Goal: Information Seeking & Learning: Learn about a topic

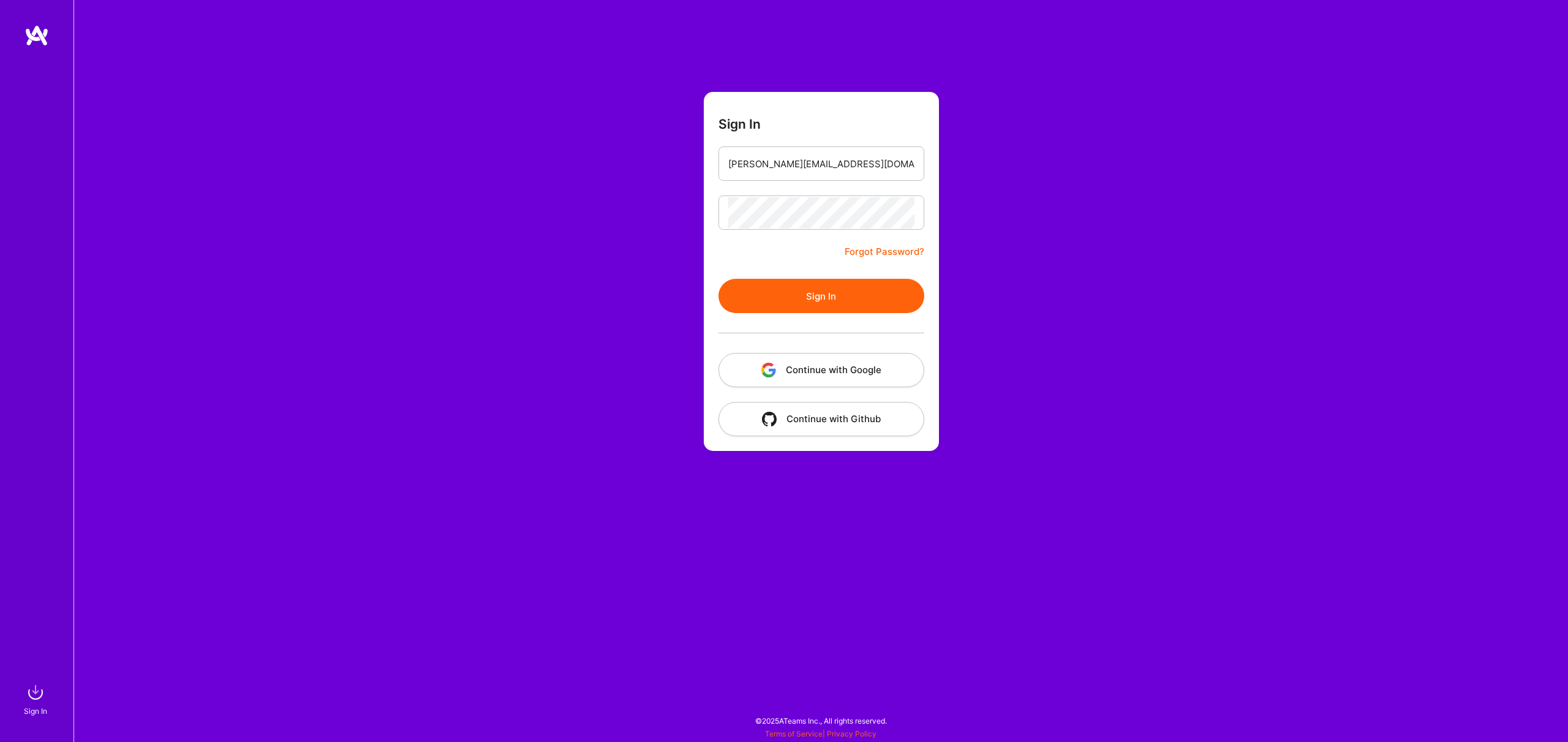
click at [826, 297] on button "Sign In" at bounding box center [821, 296] width 206 height 34
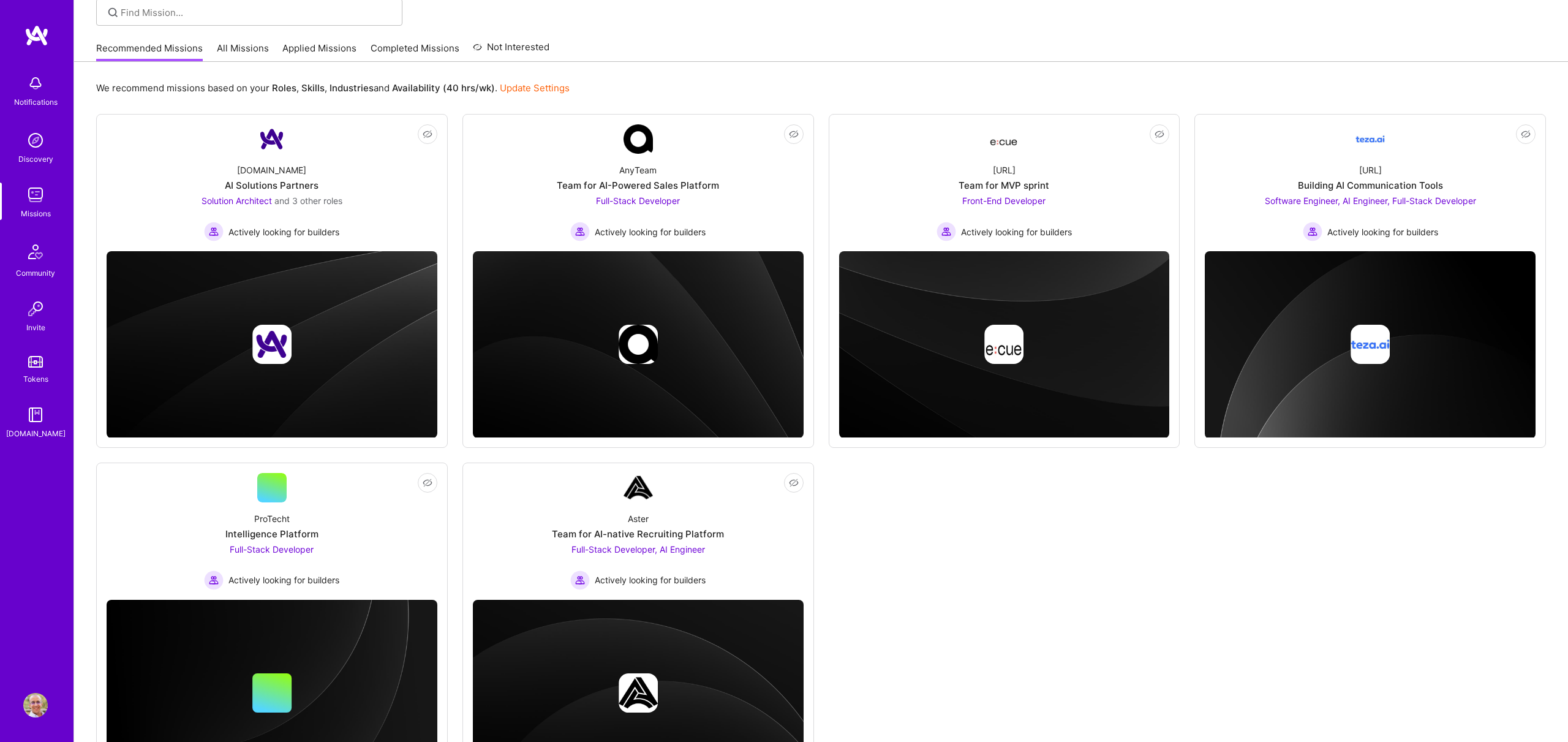
scroll to position [95, 0]
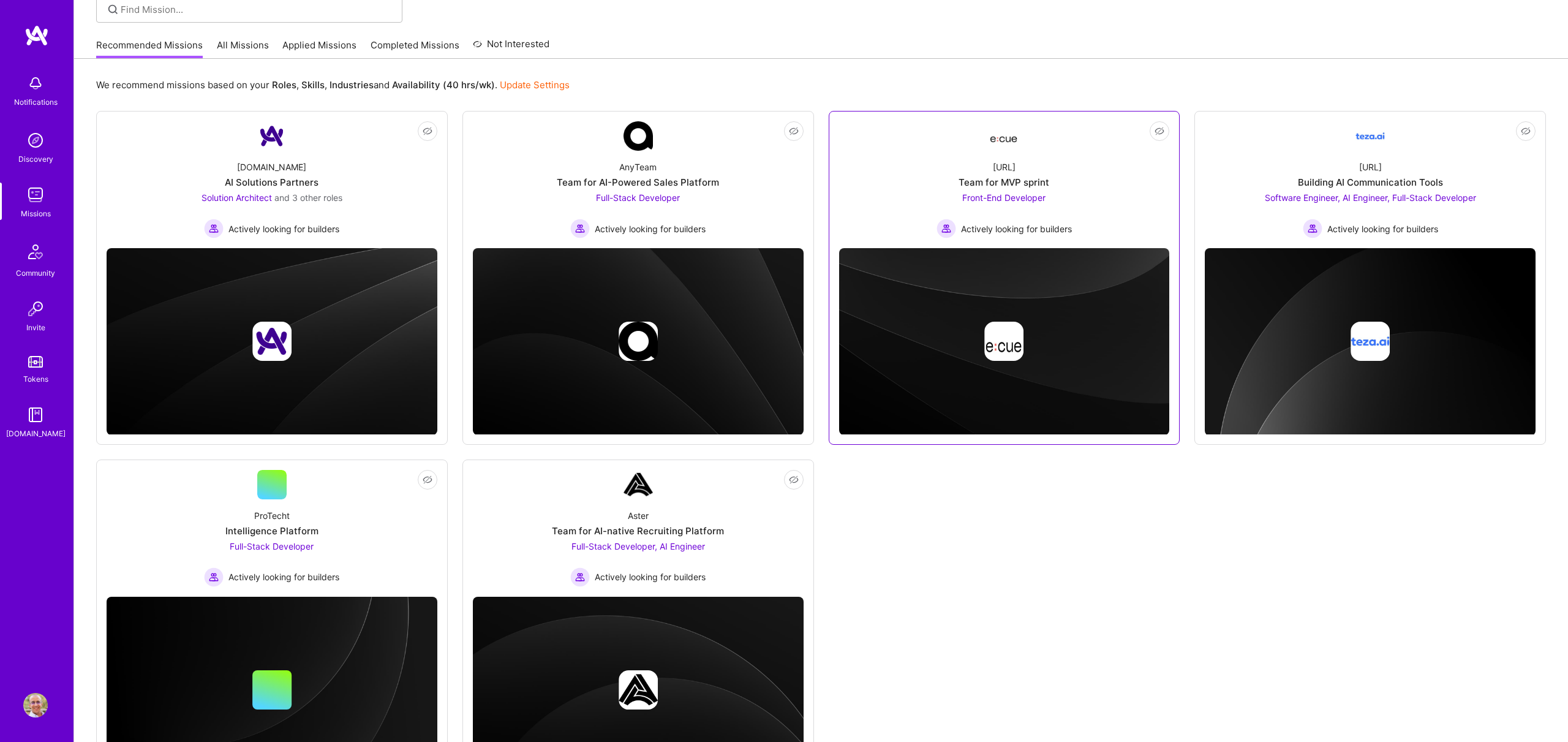
click at [1048, 152] on div "[URL] Team for MVP sprint Front-End Developer Actively looking for builders" at bounding box center [1005, 194] width 331 height 88
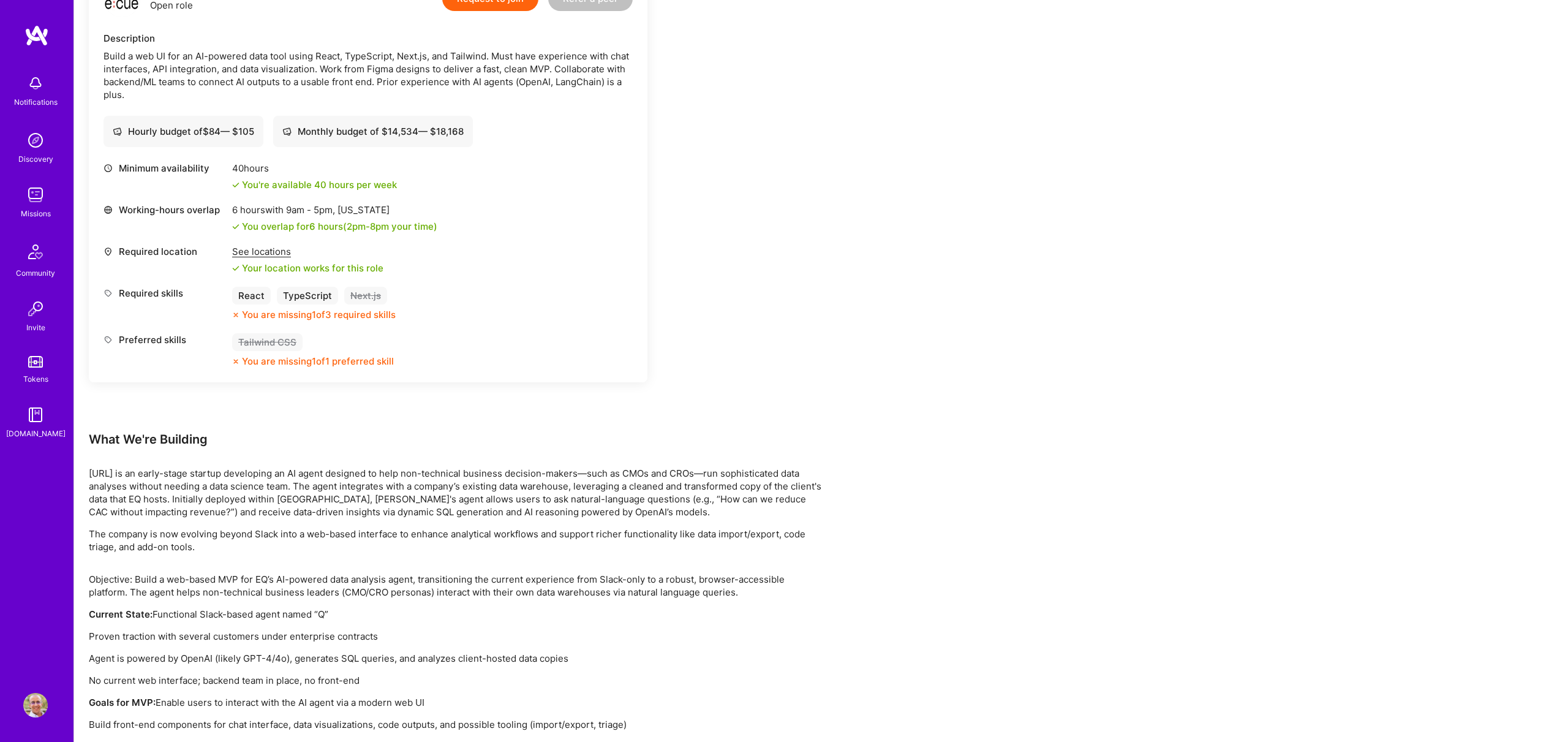
scroll to position [308, 0]
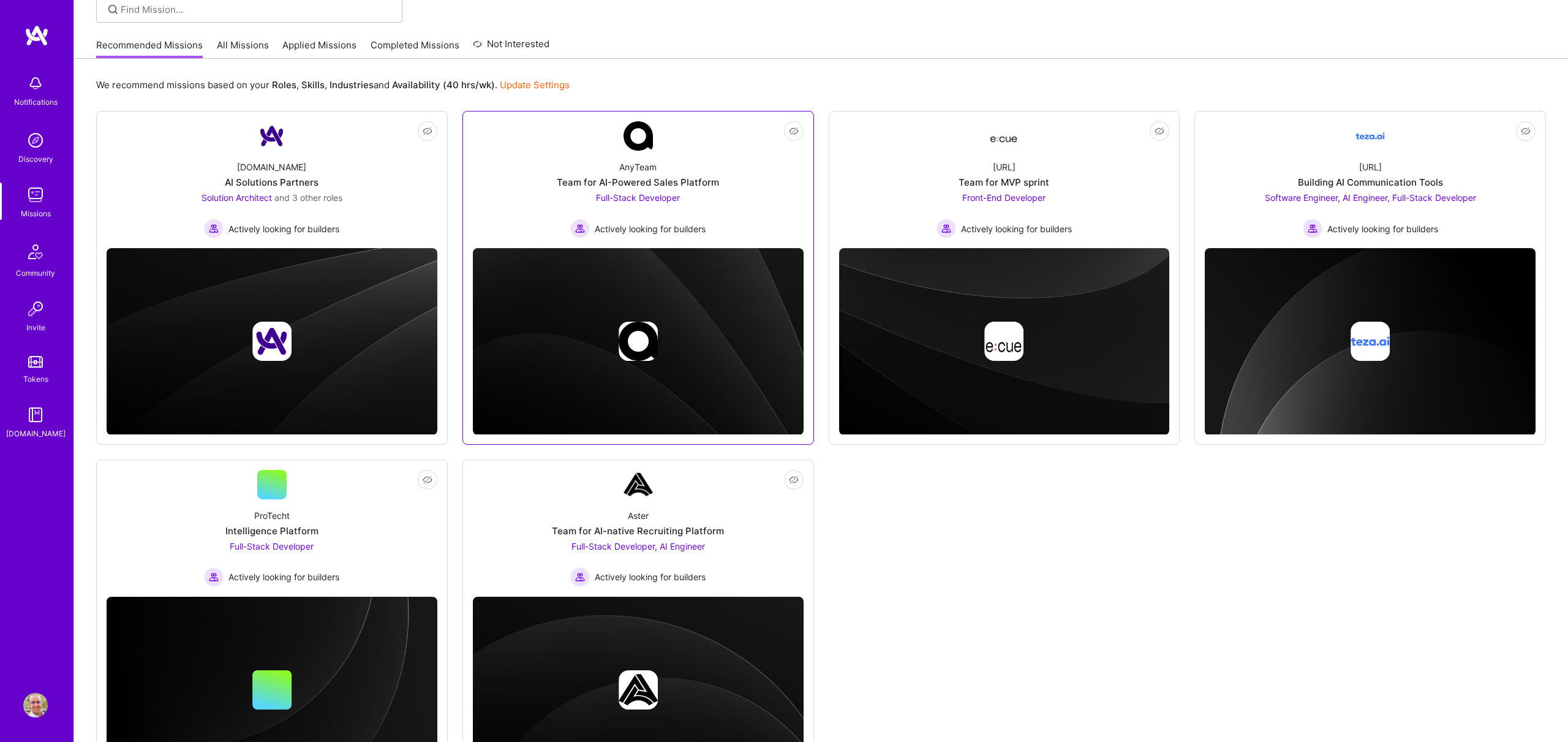
scroll to position [176, 0]
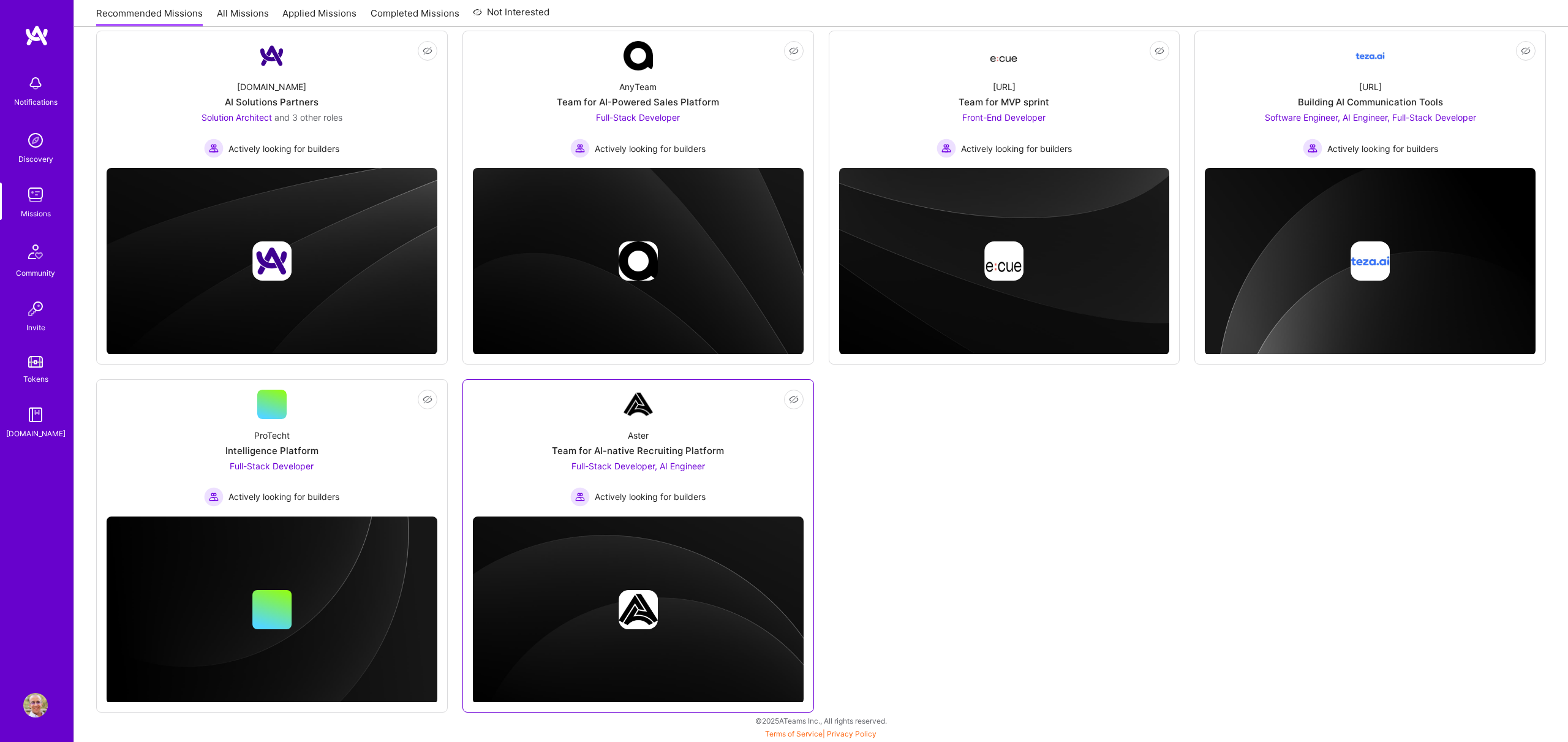
click at [621, 423] on div "Aster Team for AI-native Recruiting Platform Full-Stack Developer, AI Engineer …" at bounding box center [638, 463] width 331 height 88
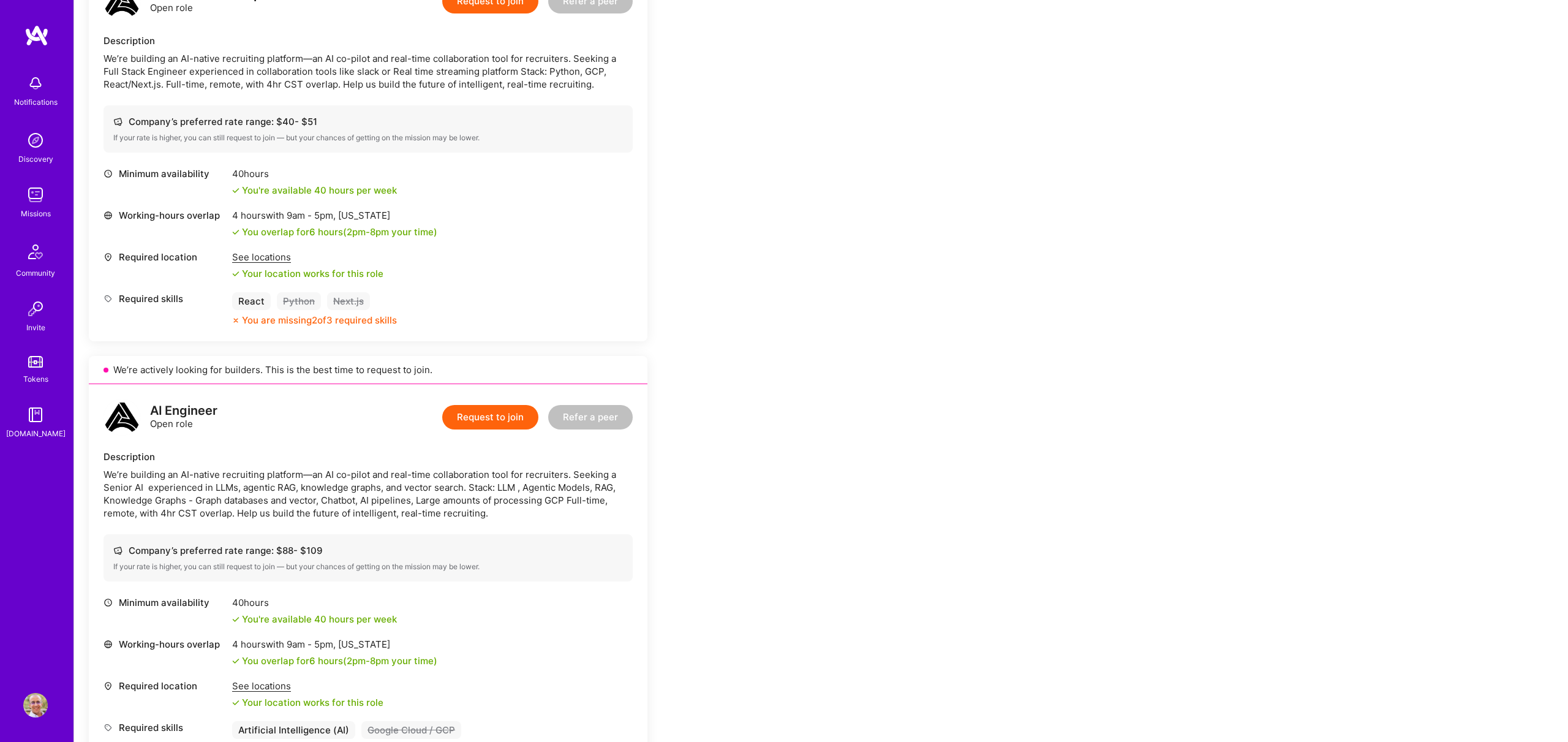
scroll to position [253, 0]
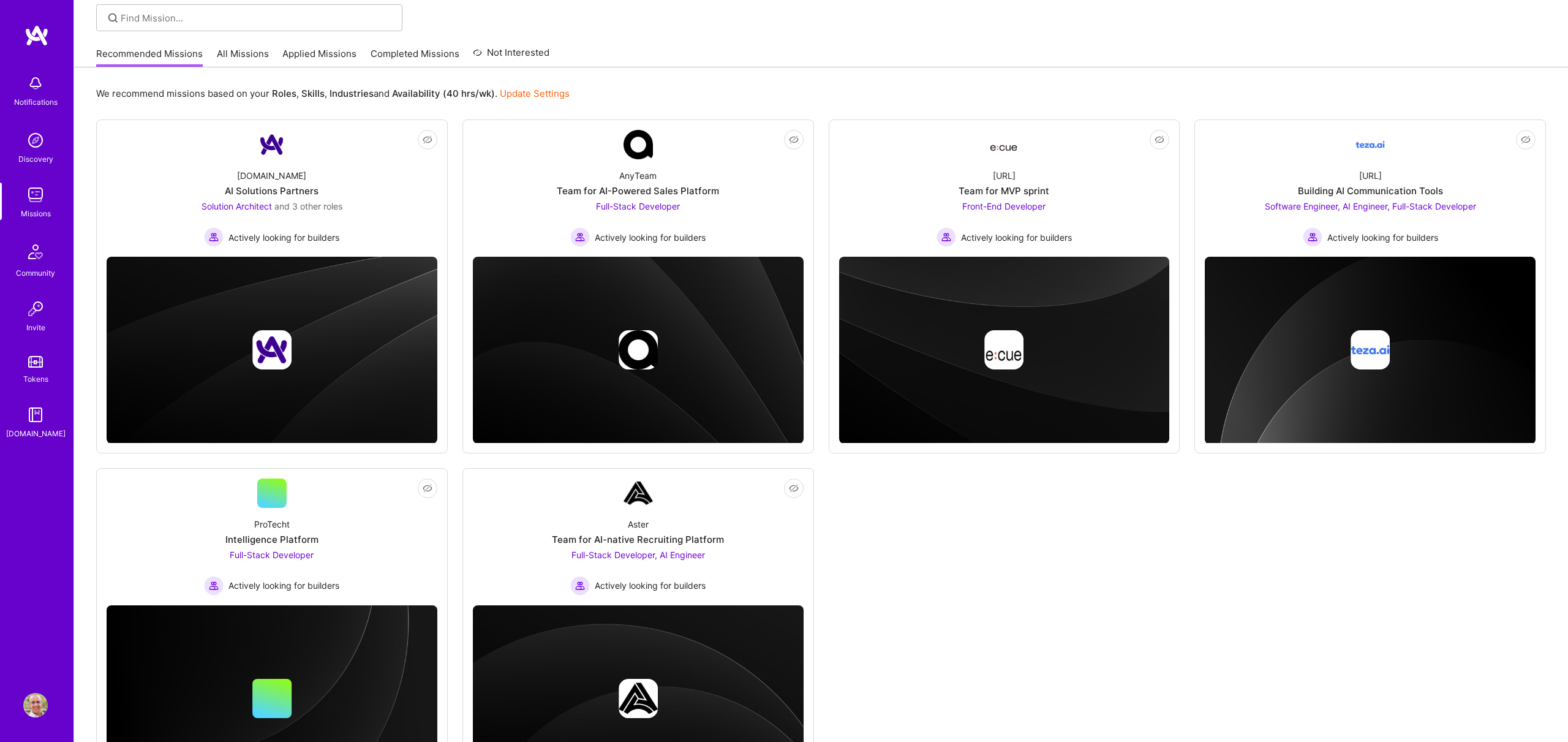
scroll to position [86, 0]
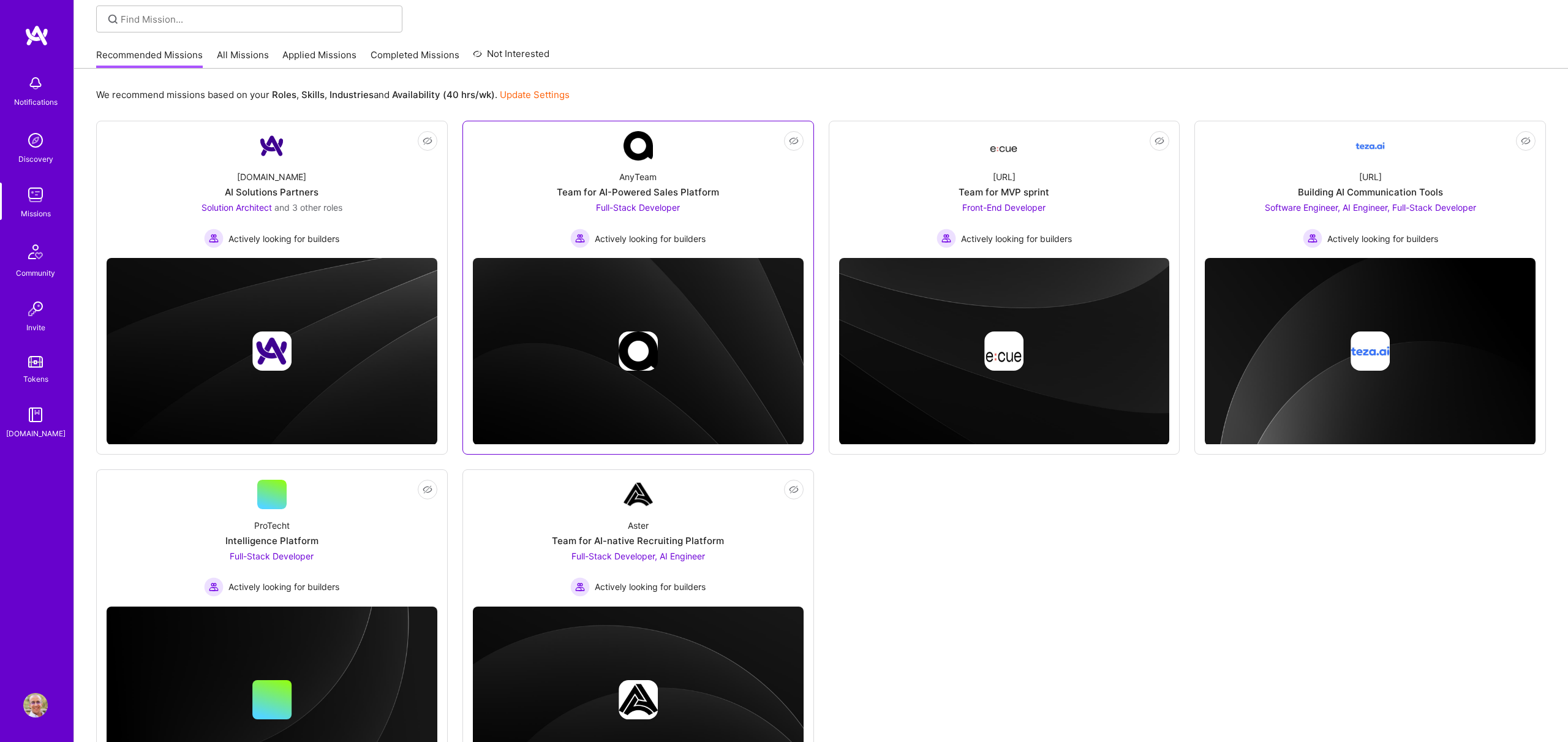
click at [654, 234] on span "Actively looking for builders" at bounding box center [650, 238] width 111 height 13
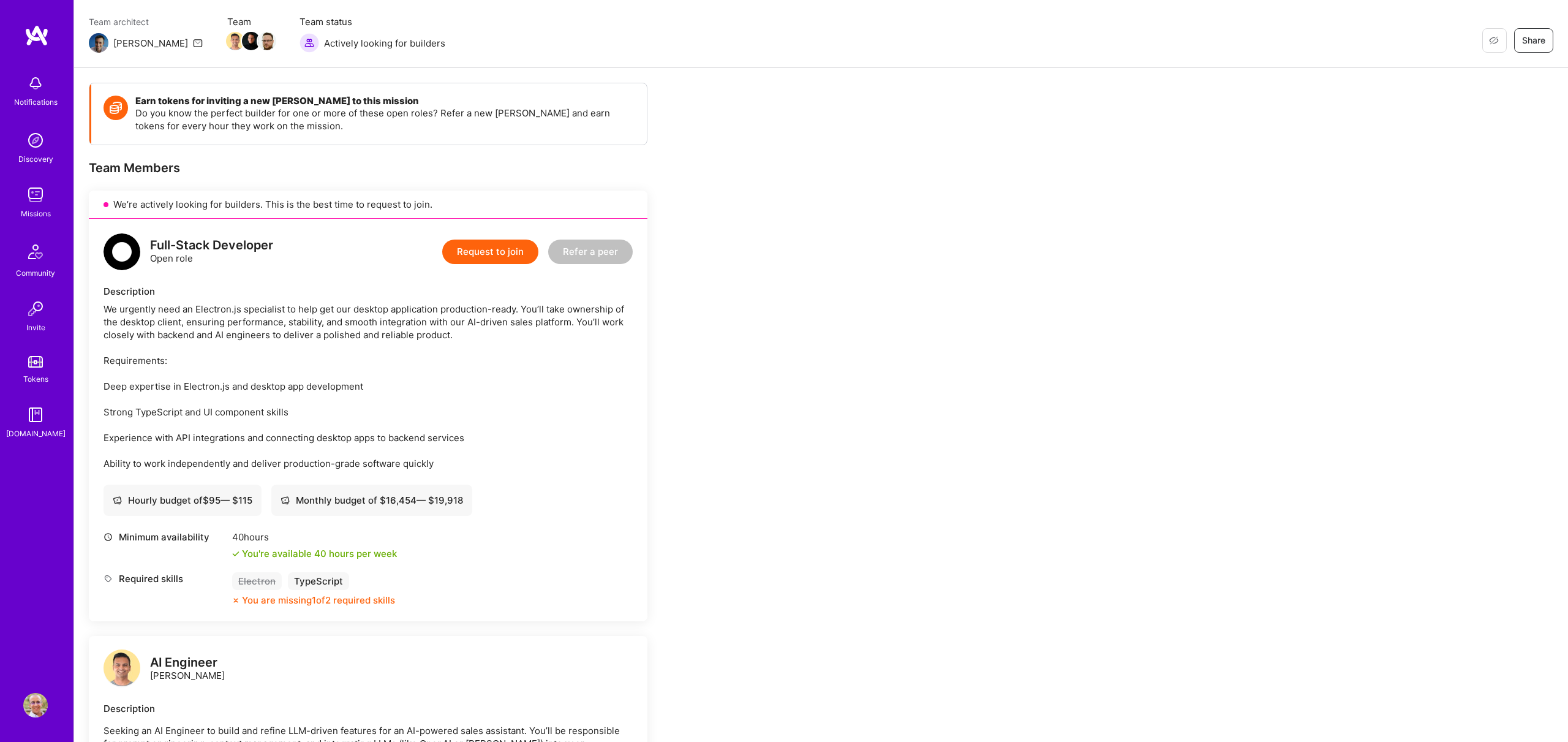
scroll to position [20, 0]
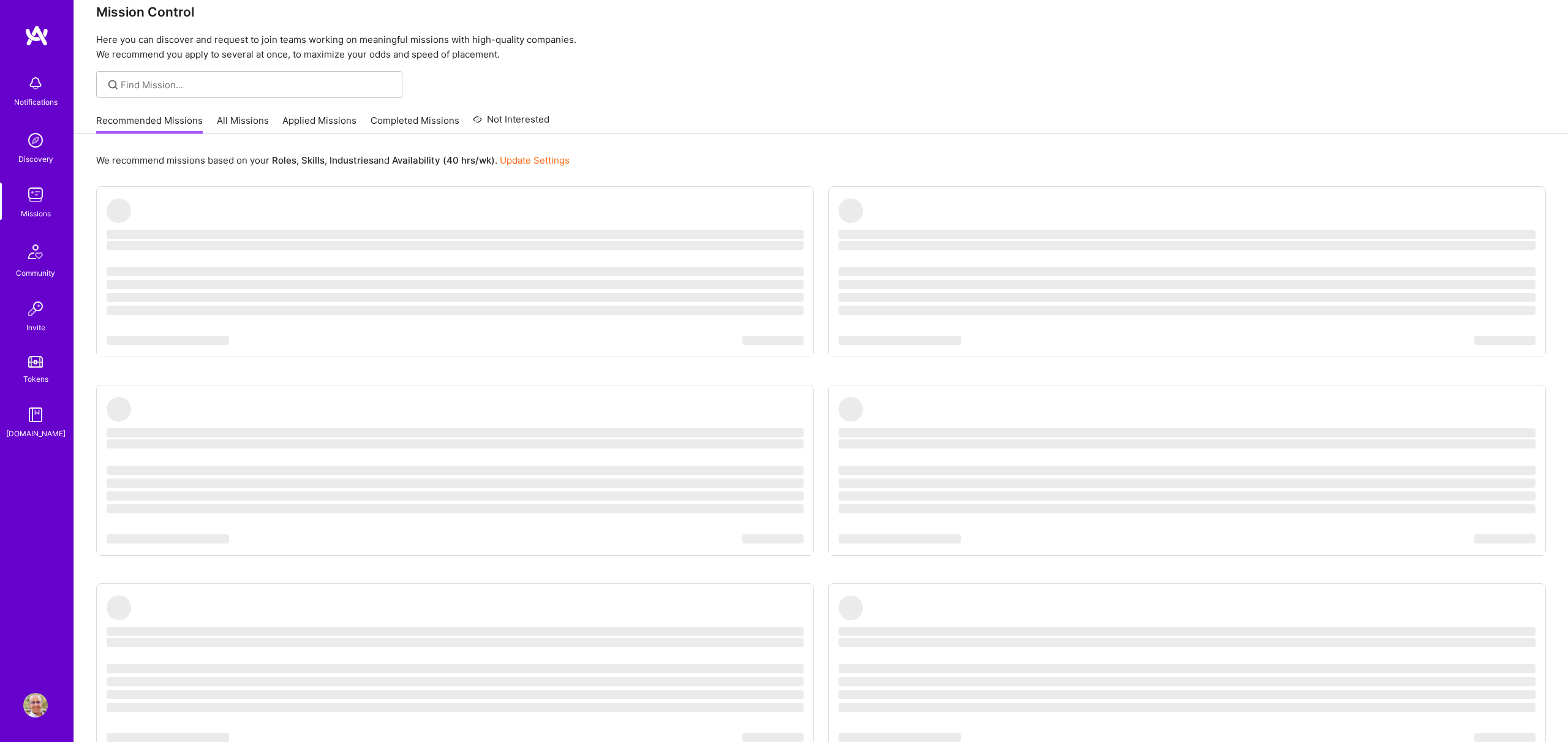
scroll to position [86, 0]
